Goal: Information Seeking & Learning: Learn about a topic

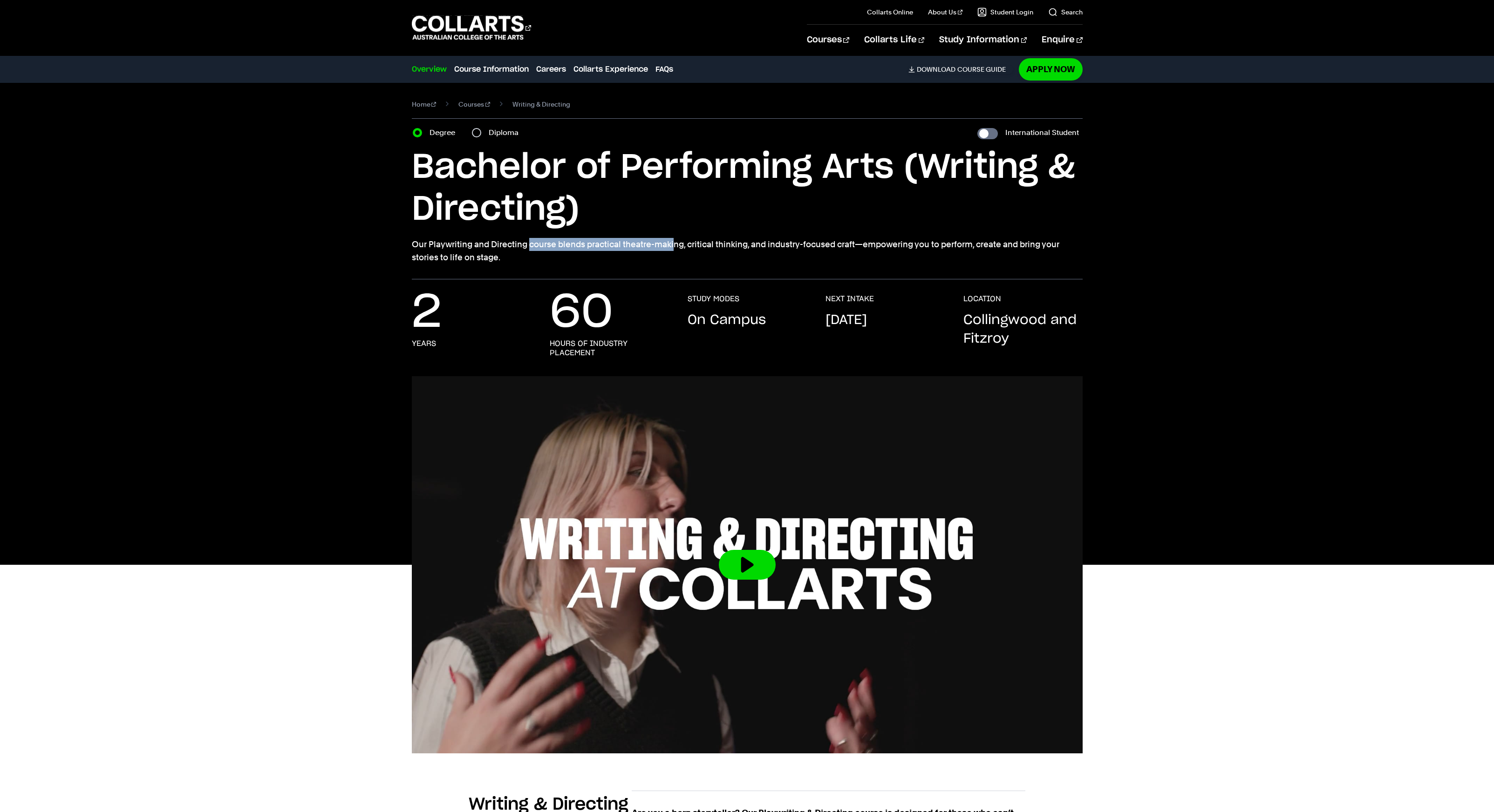
drag, startPoint x: 419, startPoint y: 244, endPoint x: 557, endPoint y: 246, distance: 138.0
click at [557, 246] on p "Our Playwriting and Directing course blends practical theatre-making, critical …" at bounding box center [747, 251] width 670 height 26
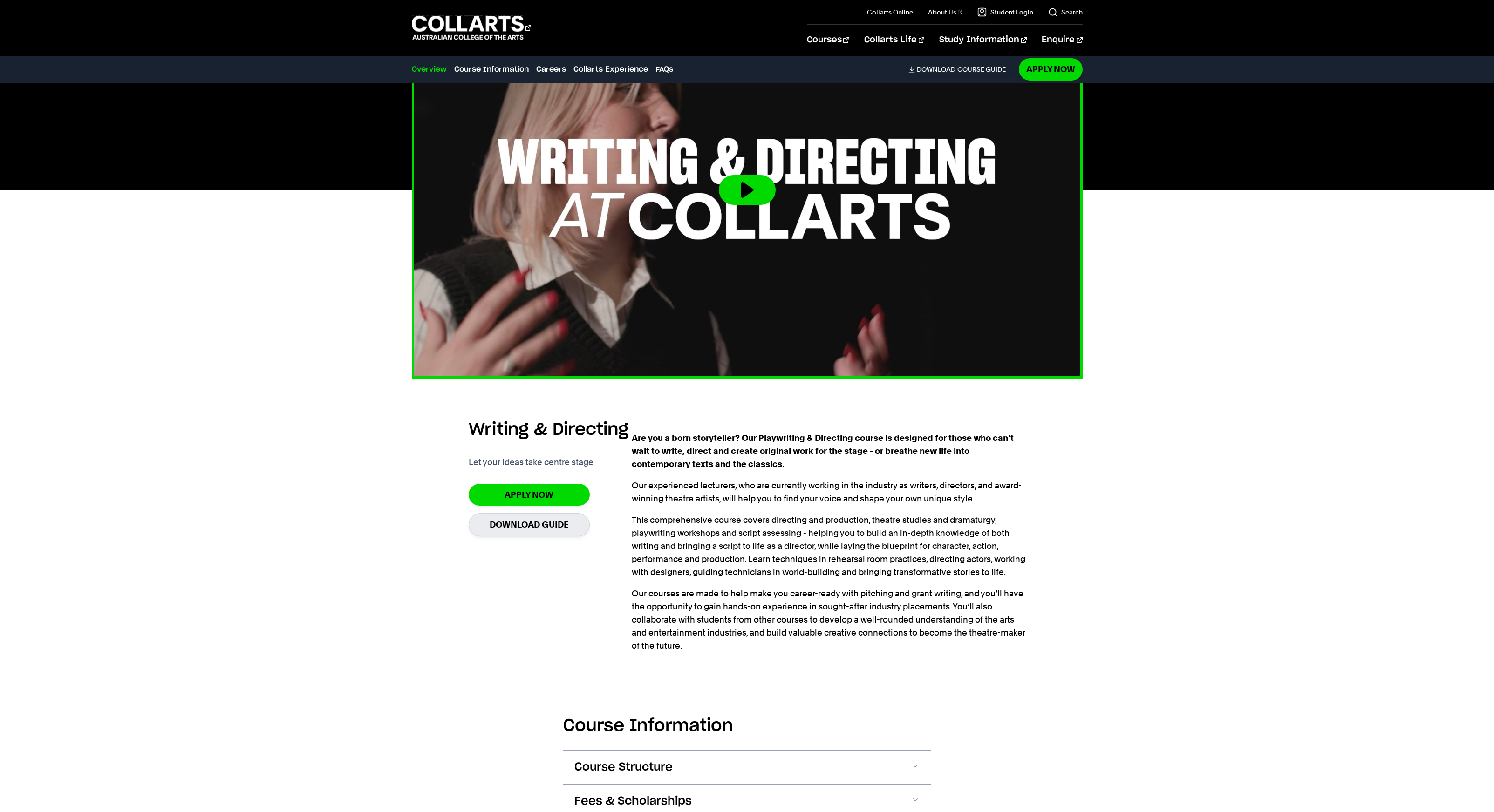
scroll to position [396, 0]
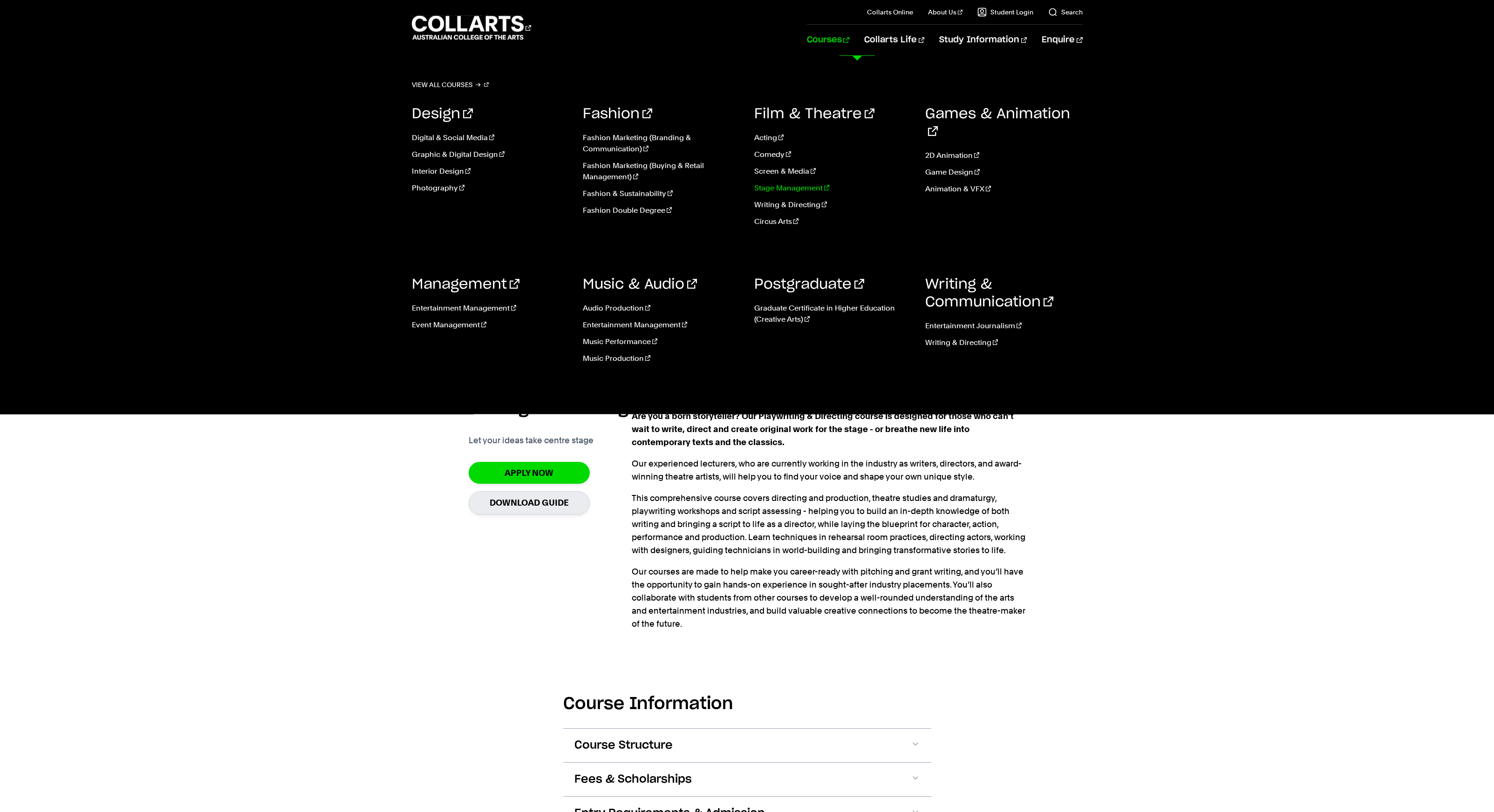
click at [793, 185] on link "Stage Management" at bounding box center [832, 188] width 157 height 11
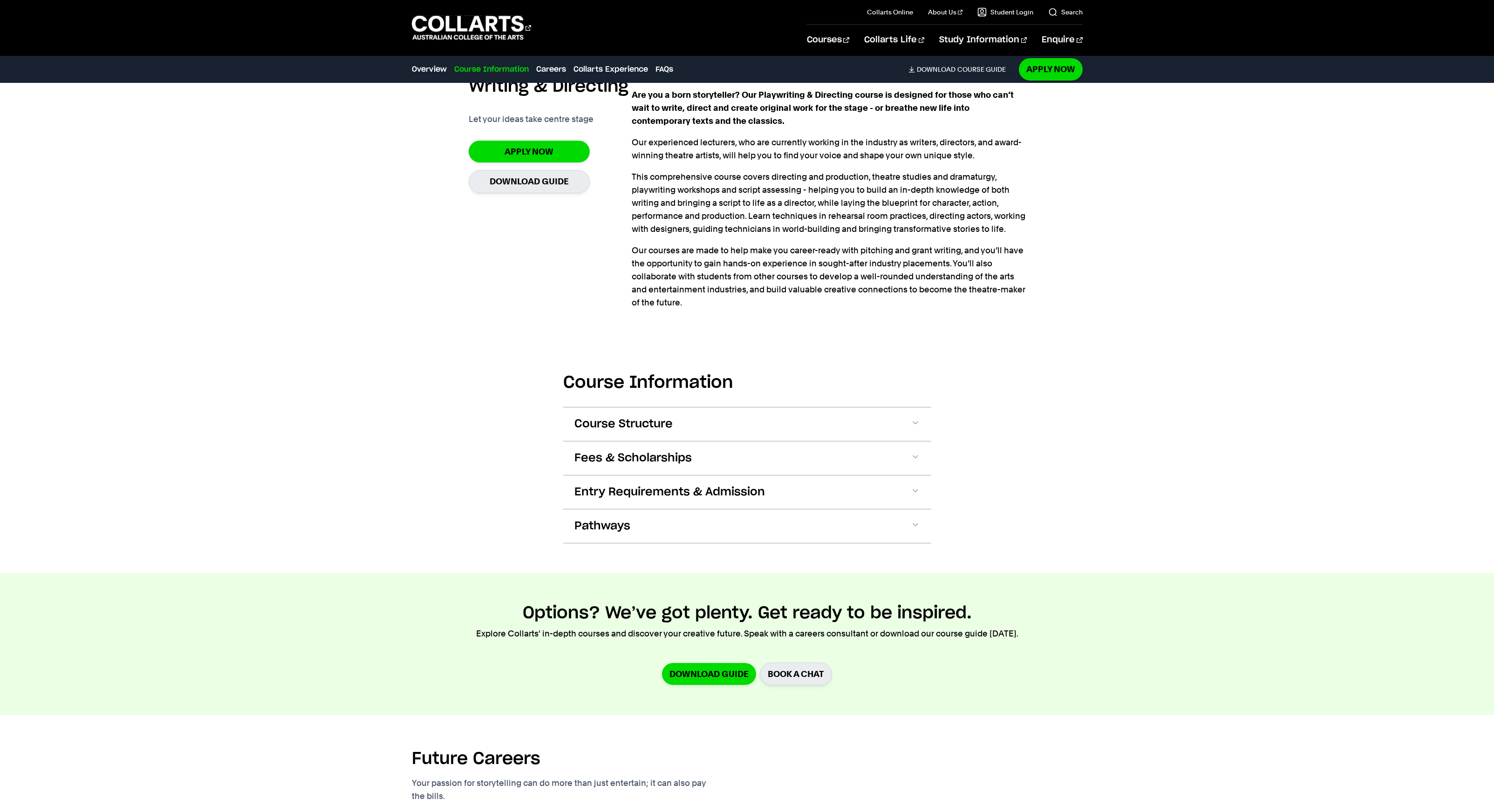
scroll to position [759, 0]
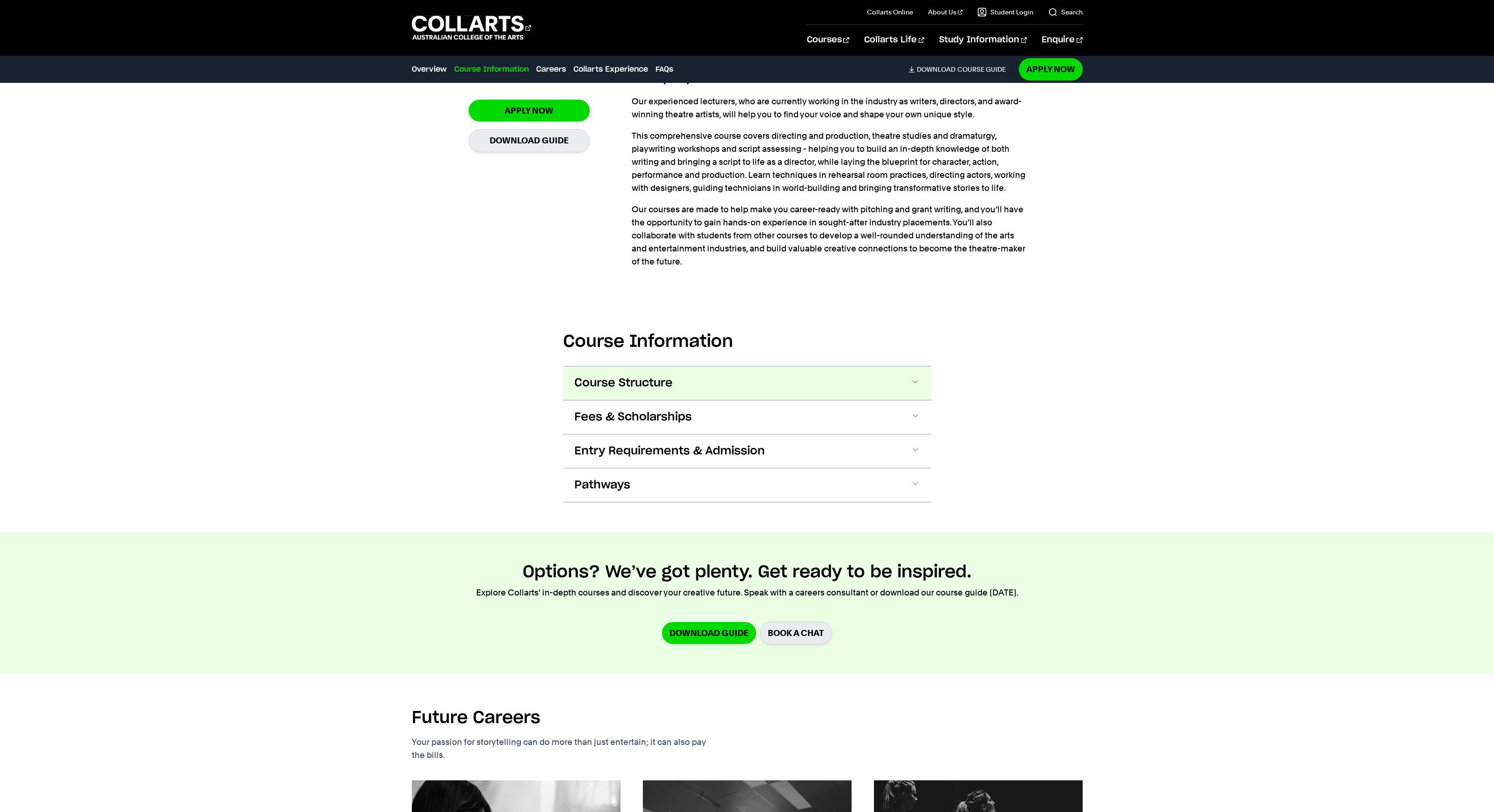
click at [706, 390] on button "Course Structure" at bounding box center [747, 382] width 368 height 33
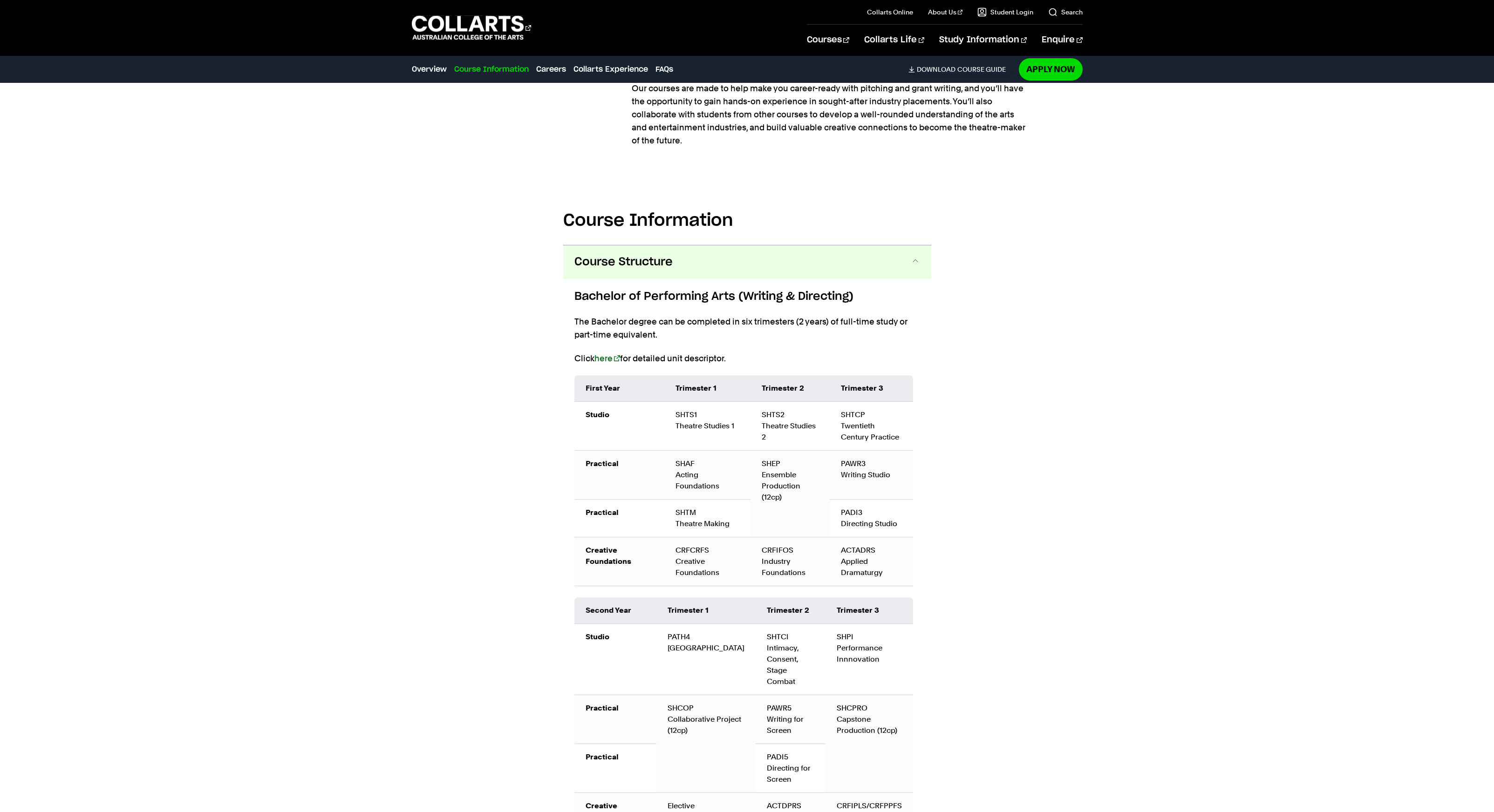
scroll to position [863, 0]
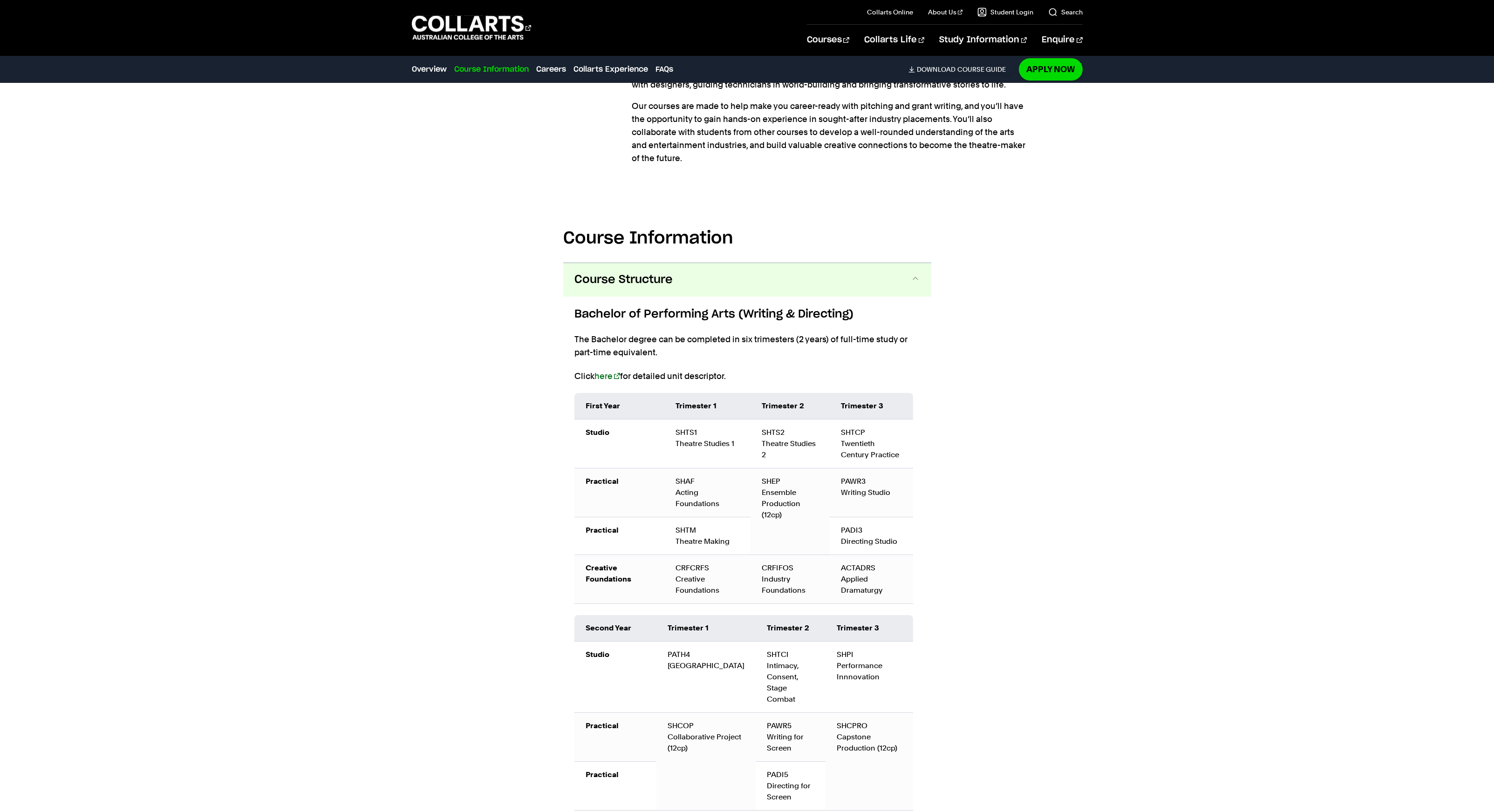
click at [684, 281] on button "Course Structure" at bounding box center [747, 279] width 368 height 33
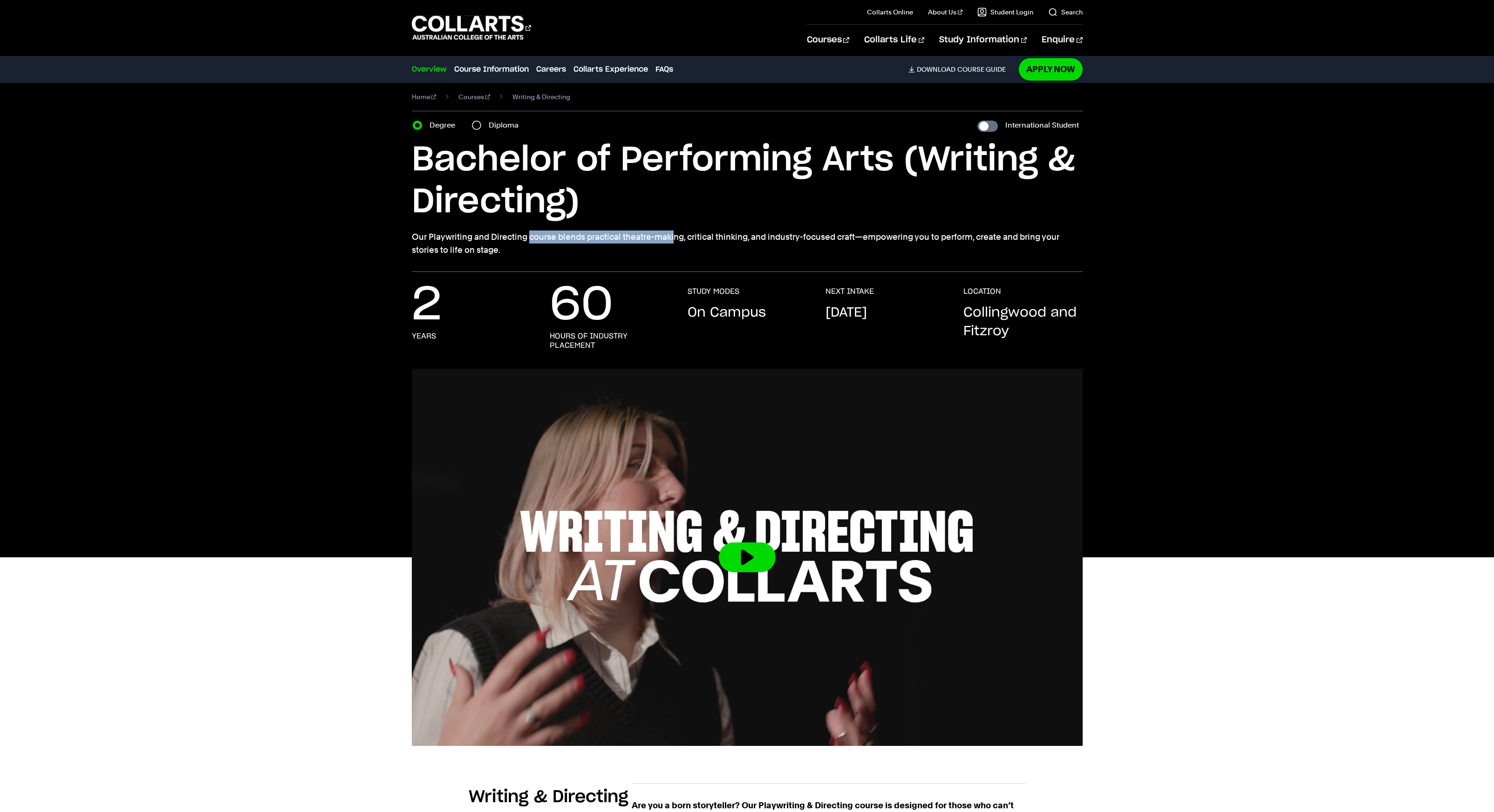
scroll to position [0, 0]
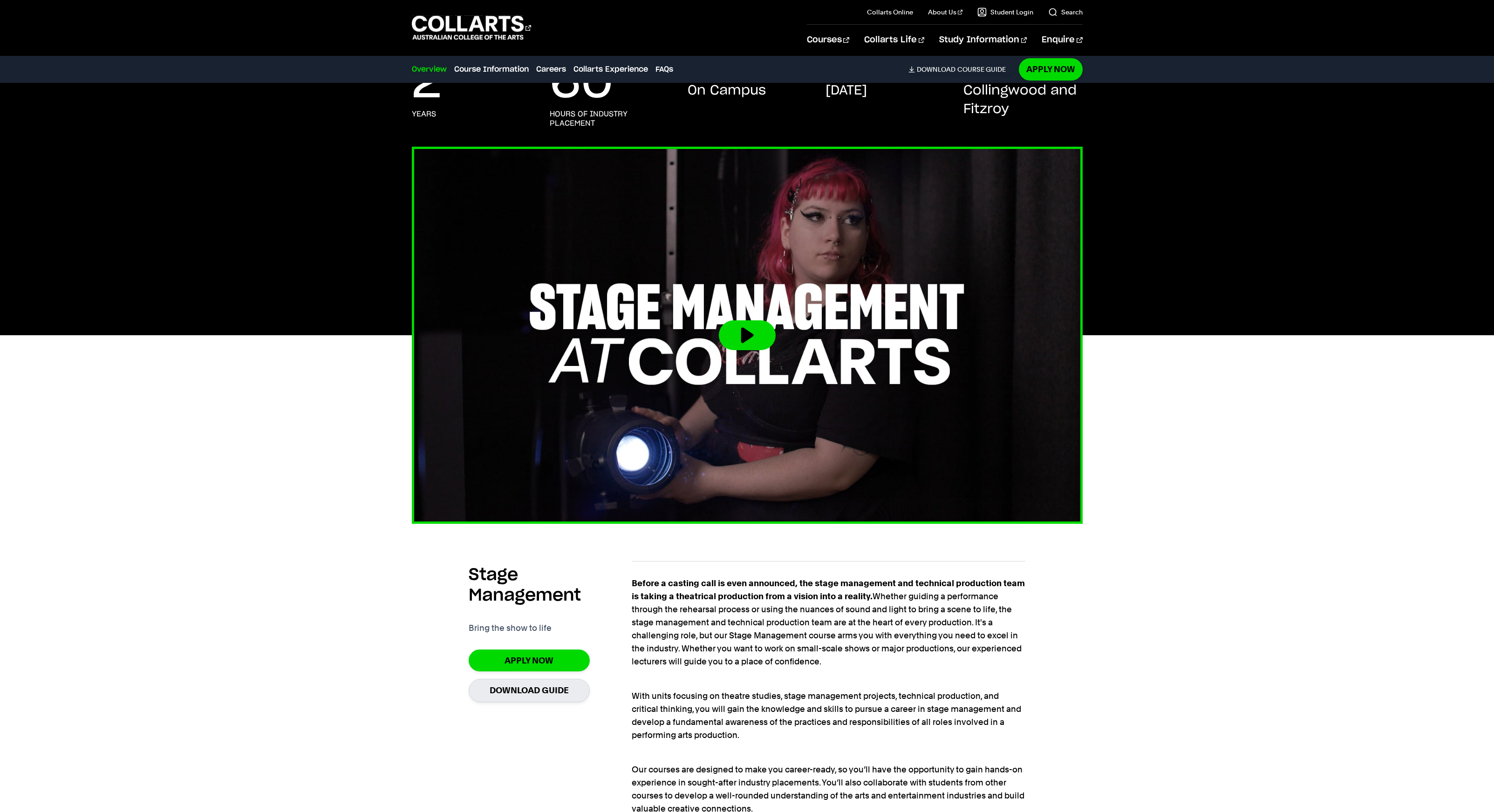
scroll to position [263, 0]
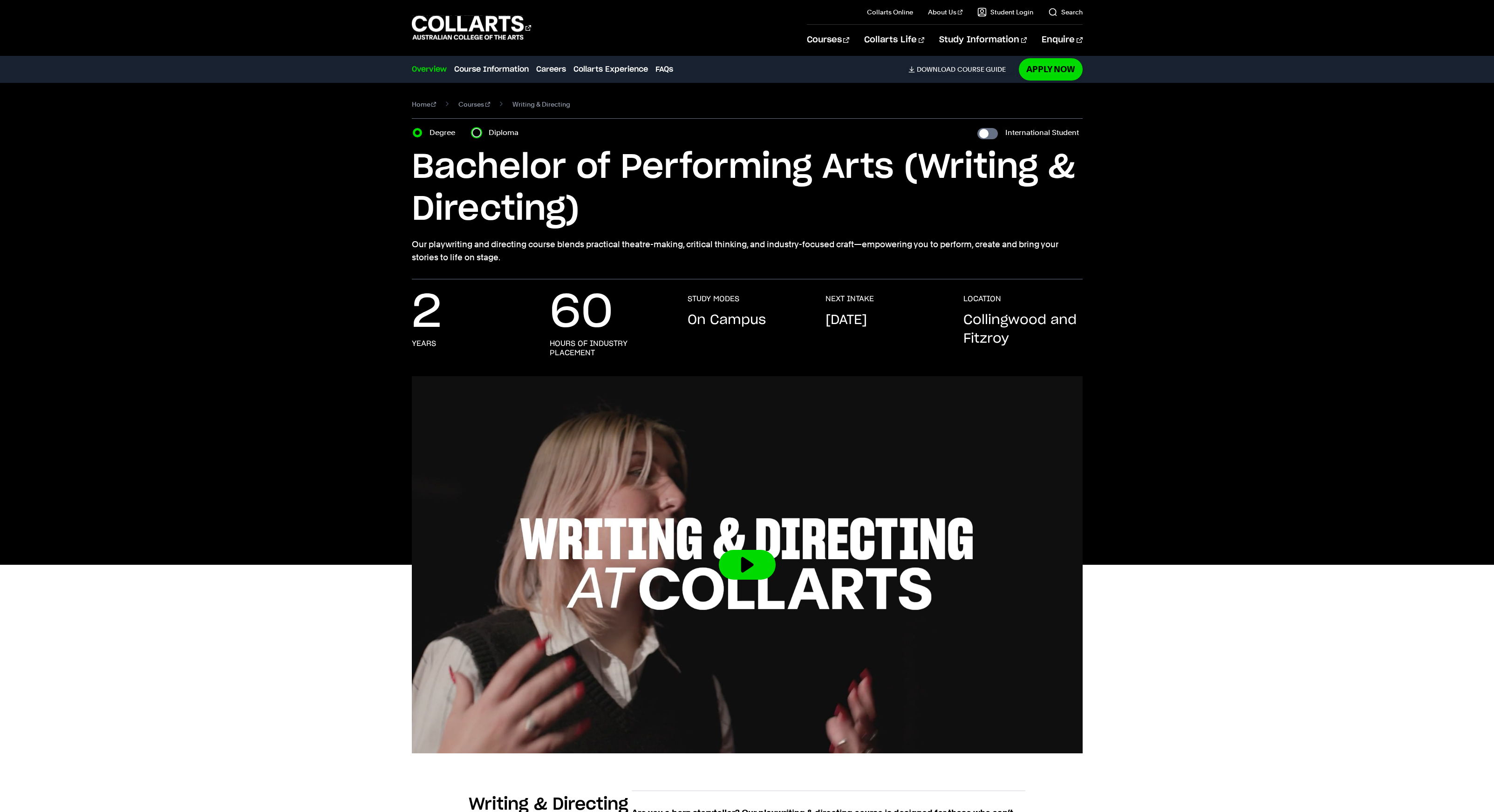
click at [475, 132] on input "Diploma" at bounding box center [477, 132] width 10 height 10
radio input "true"
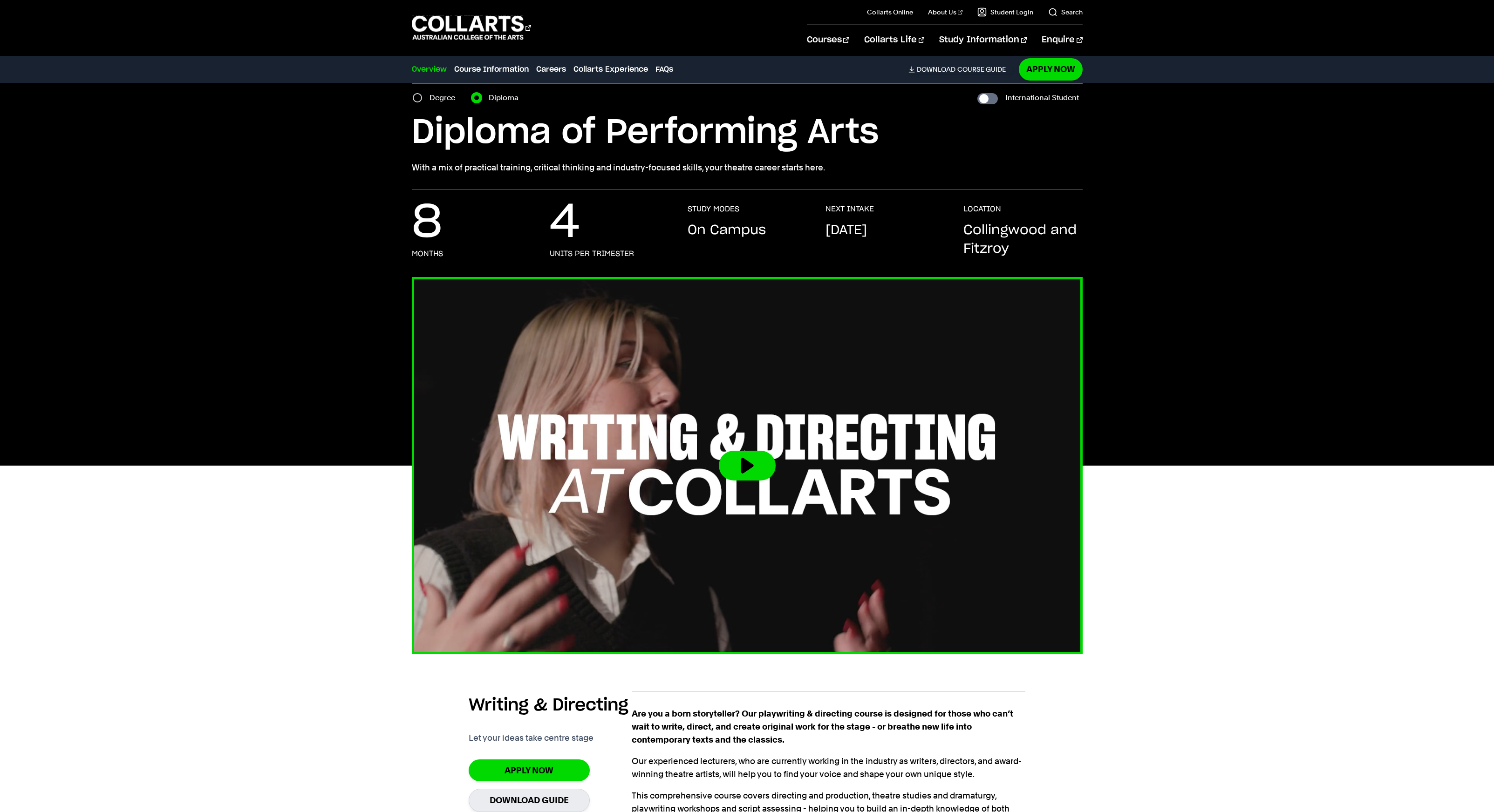
scroll to position [40, 0]
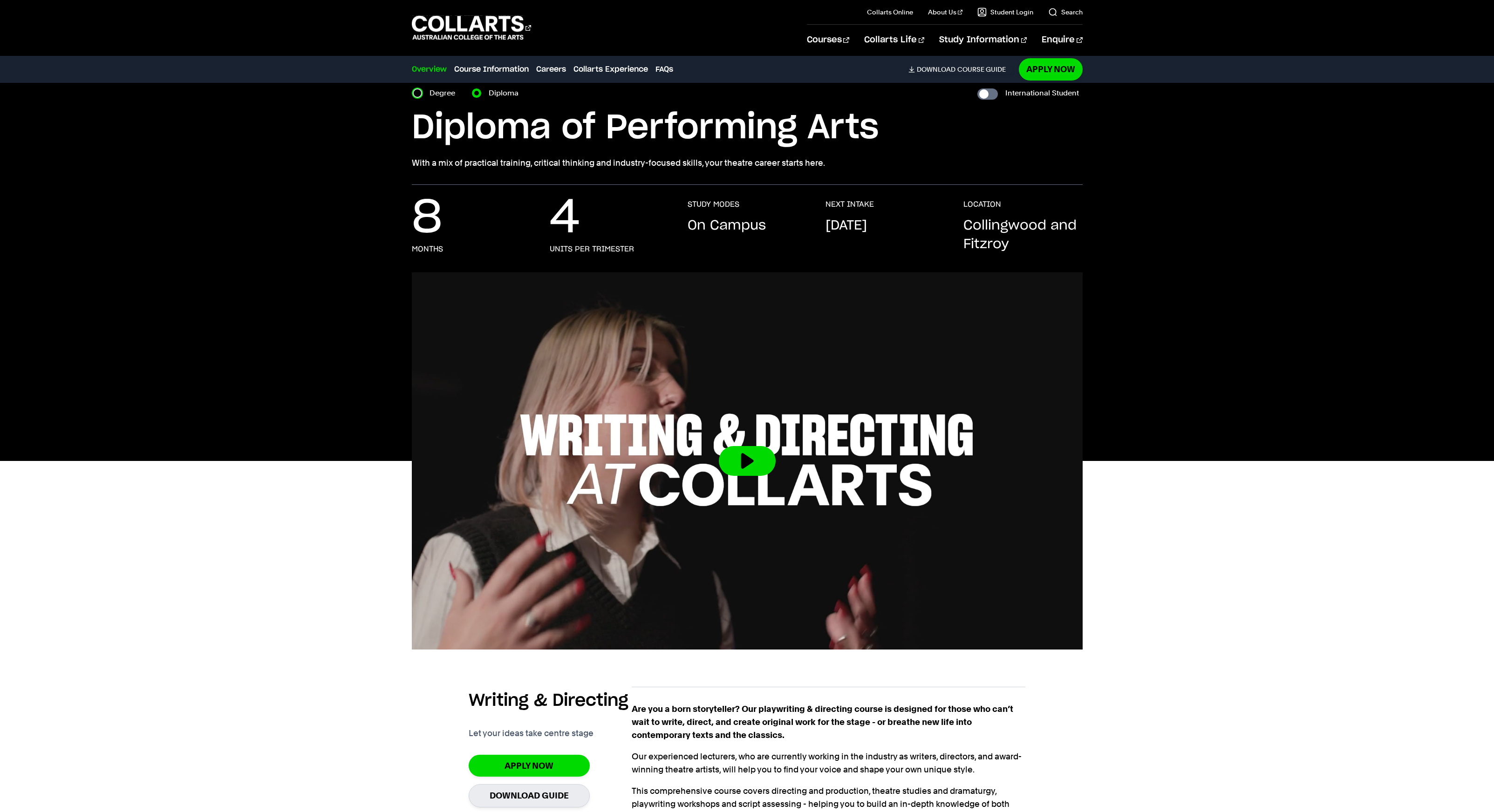
click at [420, 94] on input "Degree" at bounding box center [418, 93] width 10 height 10
radio input "true"
